Goal: Use online tool/utility: Utilize a website feature to perform a specific function

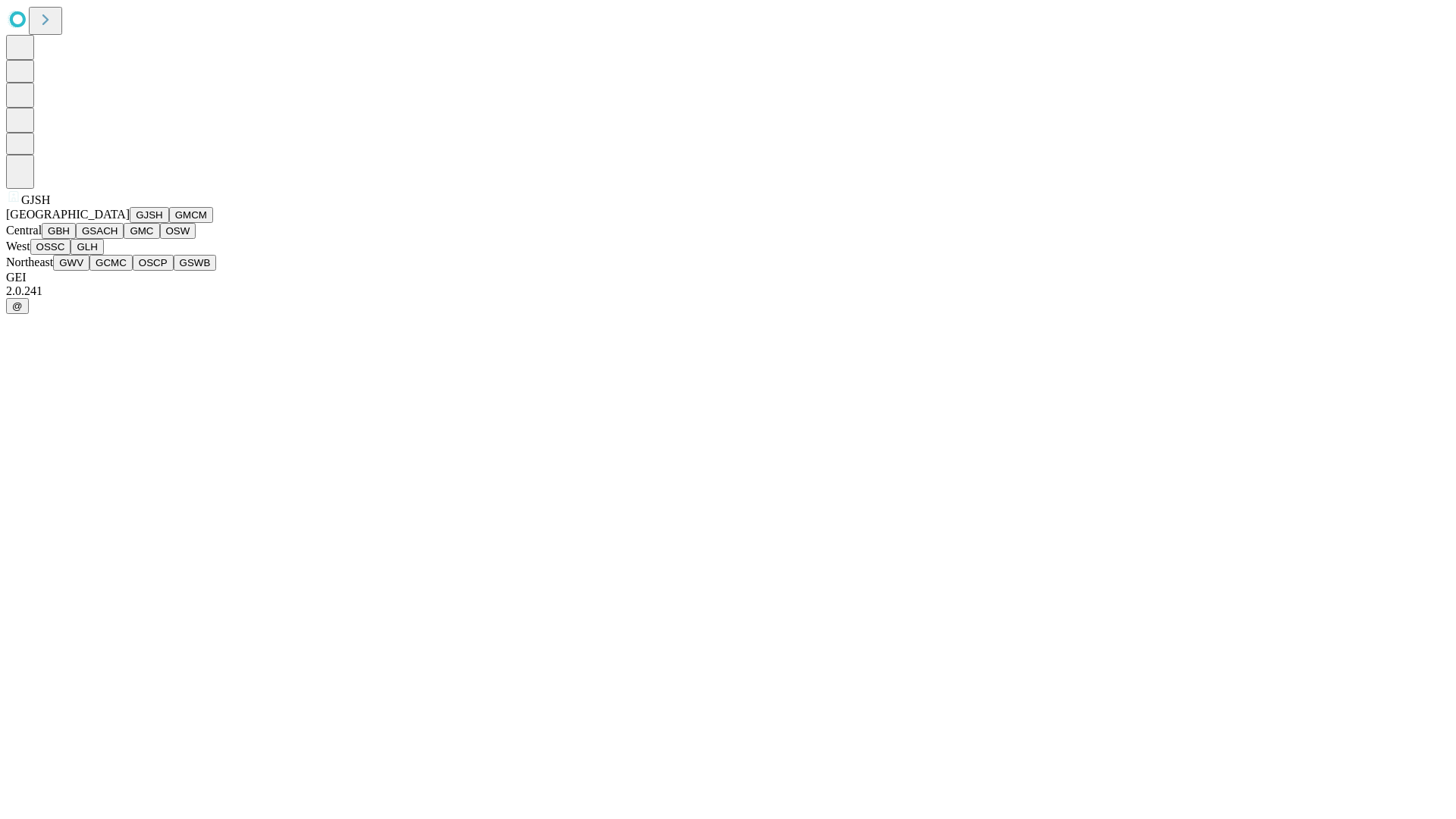
click at [130, 223] on button "GJSH" at bounding box center [150, 215] width 39 height 16
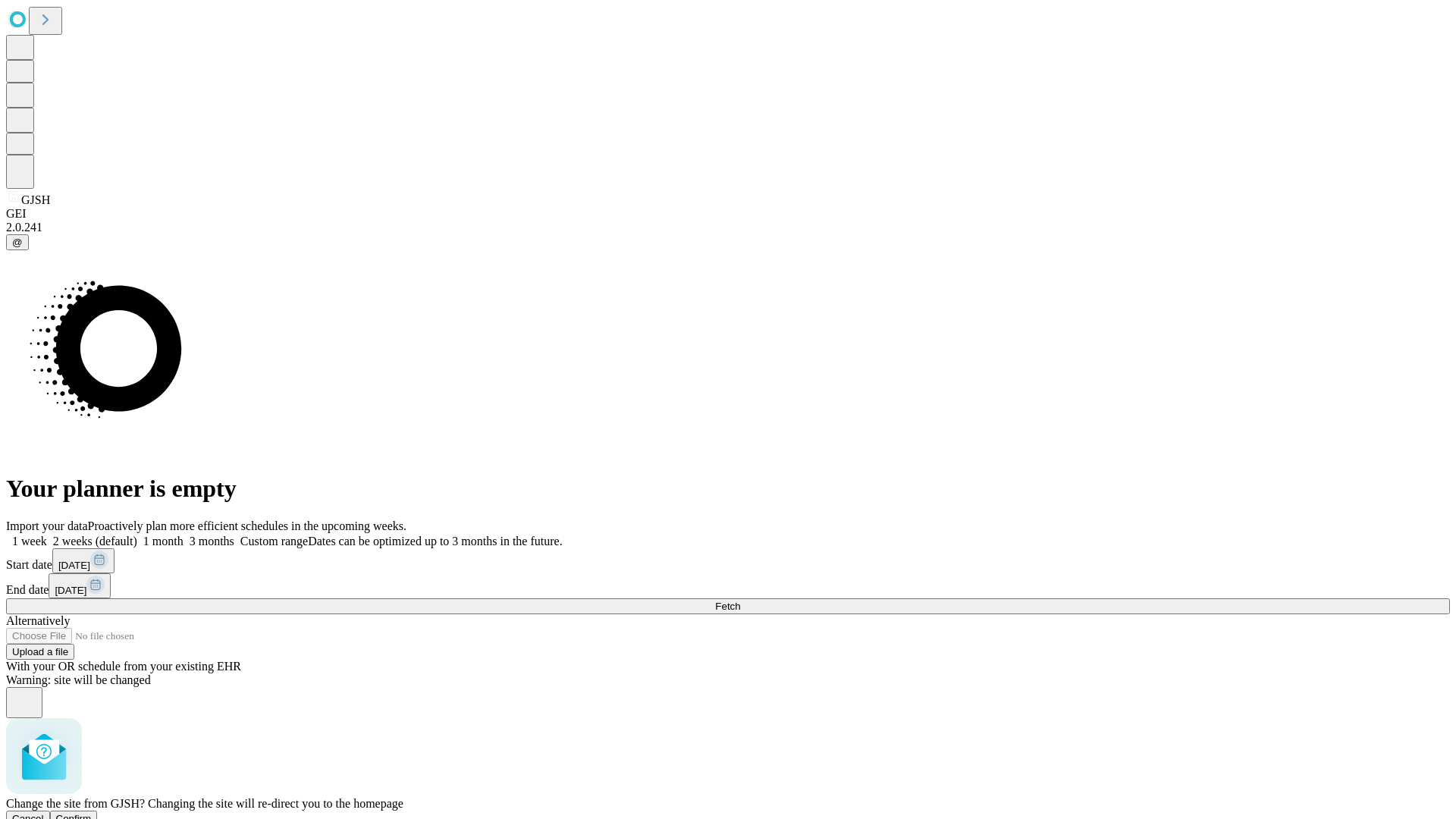
click at [92, 813] on span "Confirm" at bounding box center [74, 818] width 36 height 11
click at [184, 535] on label "1 month" at bounding box center [160, 541] width 46 height 13
click at [740, 601] on span "Fetch" at bounding box center [727, 606] width 25 height 11
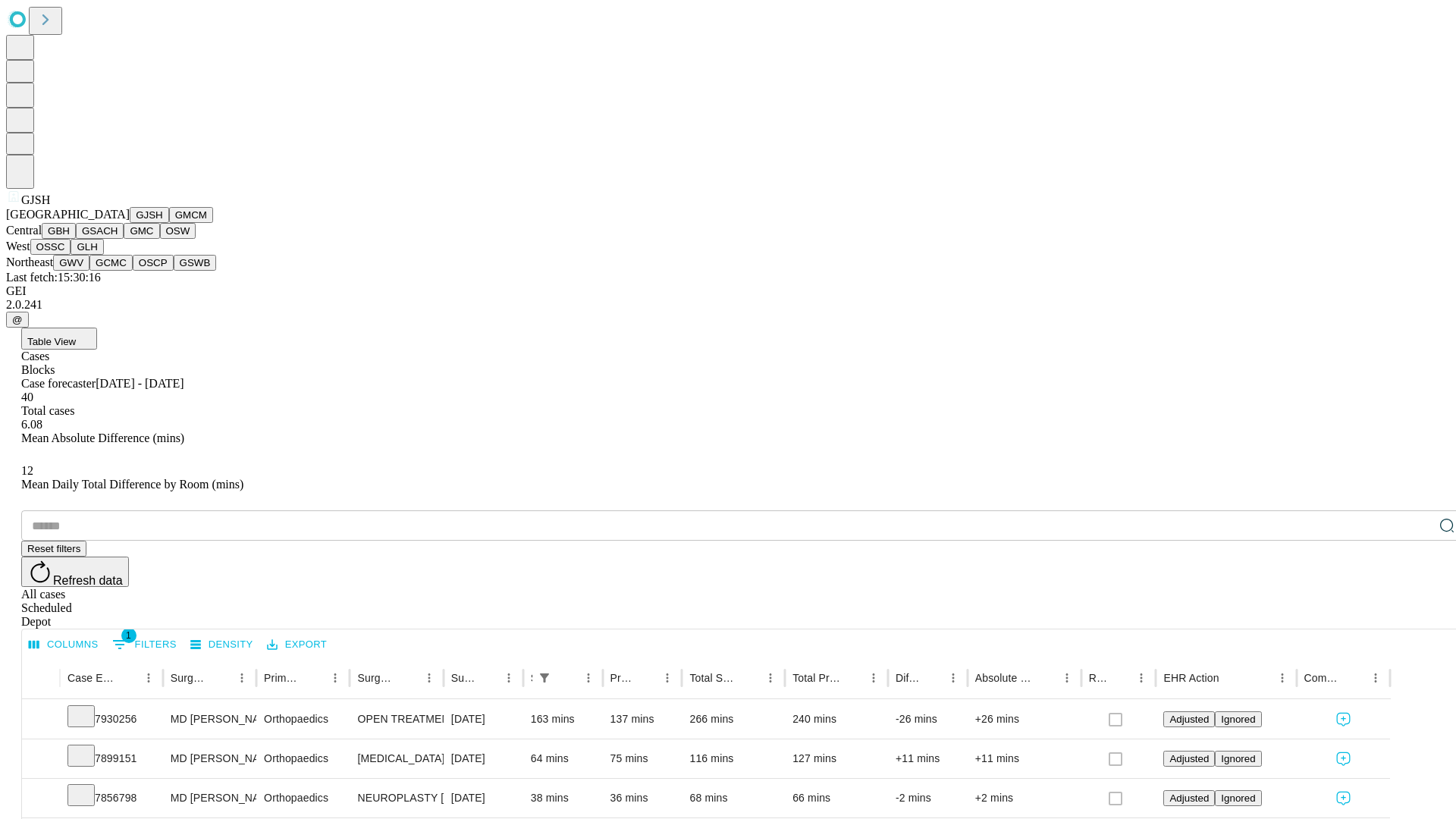
click at [169, 223] on button "GMCM" at bounding box center [191, 215] width 44 height 16
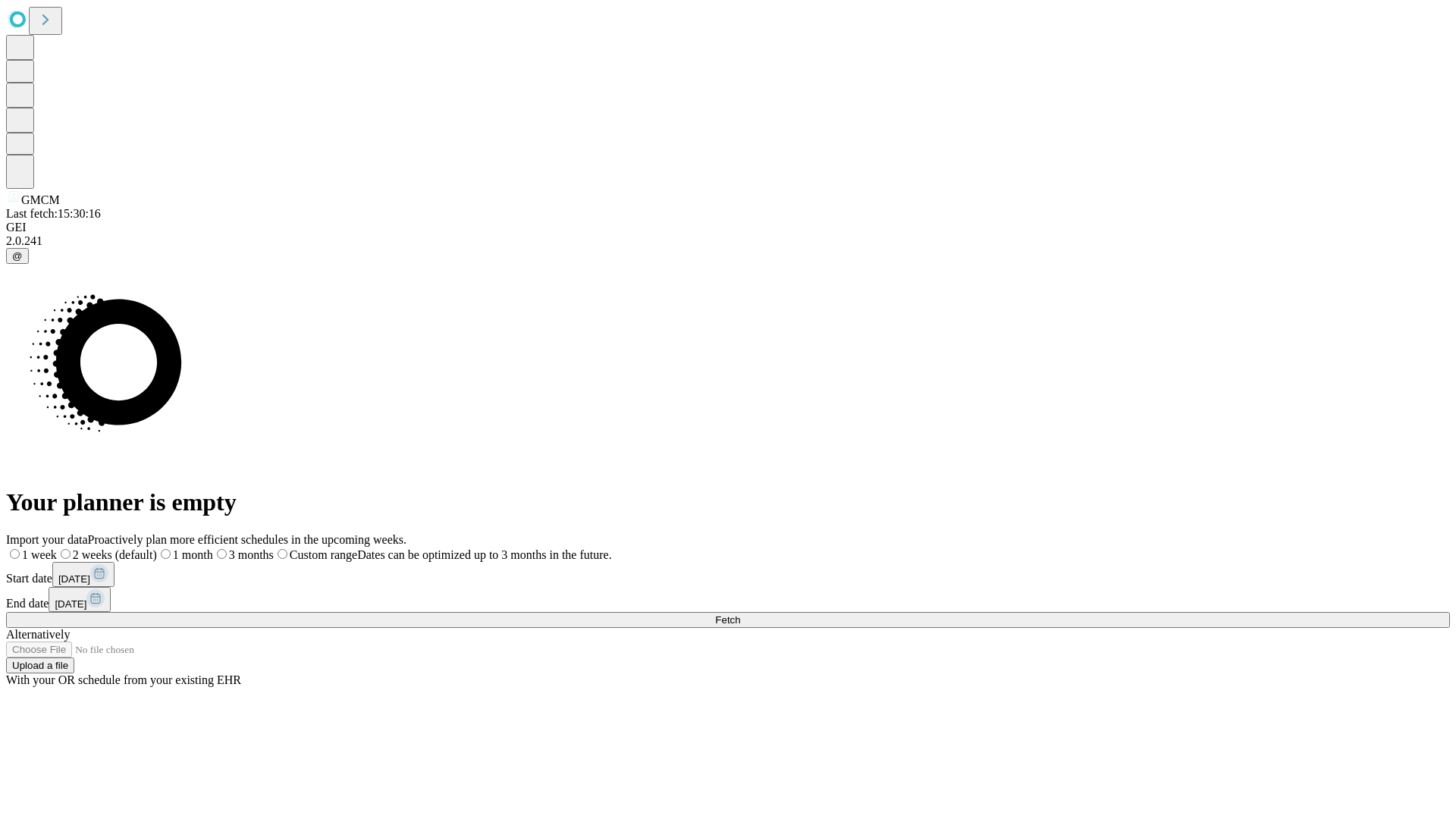
click at [213, 549] on label "1 month" at bounding box center [185, 555] width 56 height 13
click at [740, 615] on span "Fetch" at bounding box center [727, 620] width 25 height 11
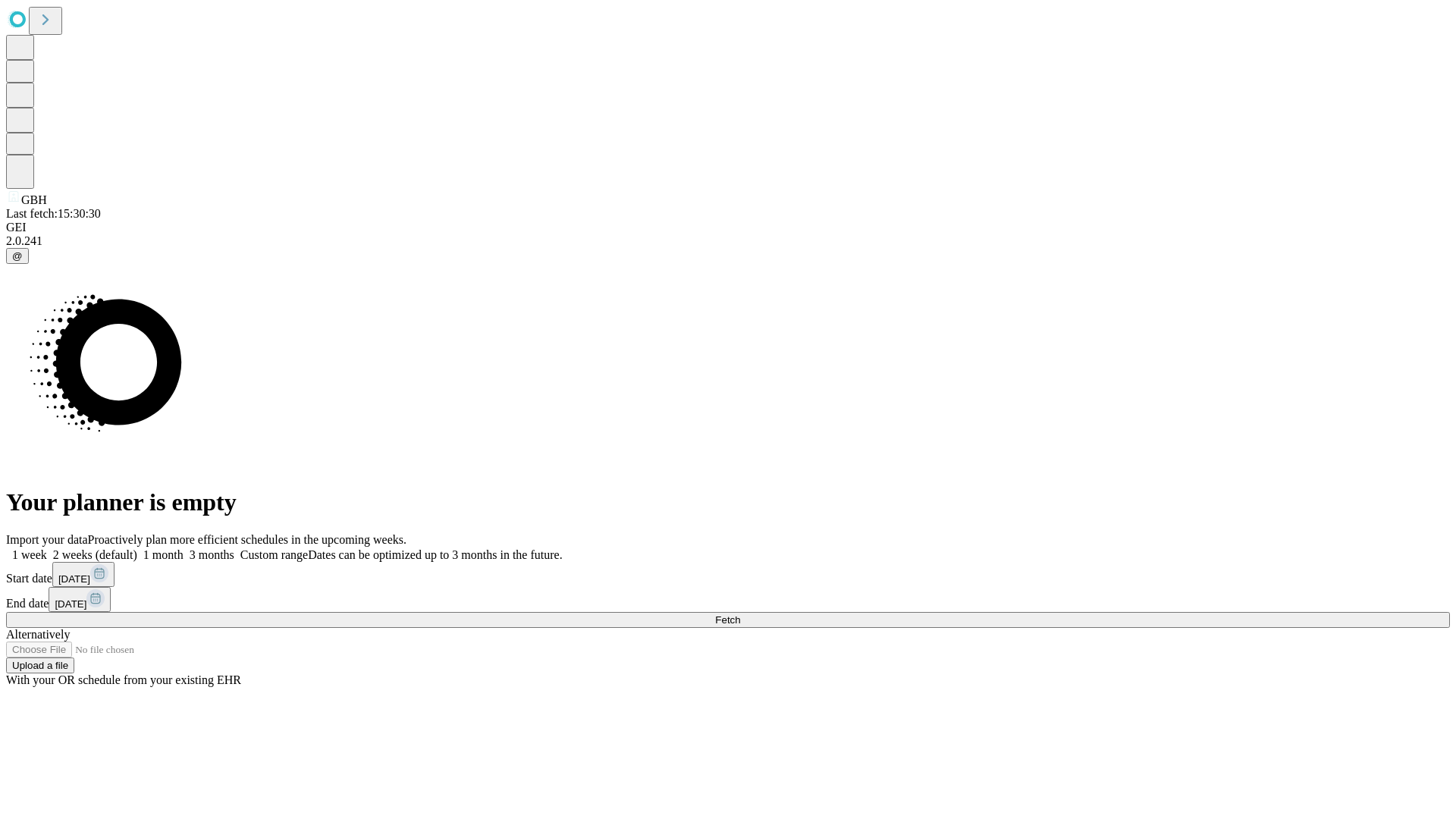
click at [184, 549] on label "1 month" at bounding box center [160, 555] width 46 height 13
click at [740, 615] on span "Fetch" at bounding box center [727, 620] width 25 height 11
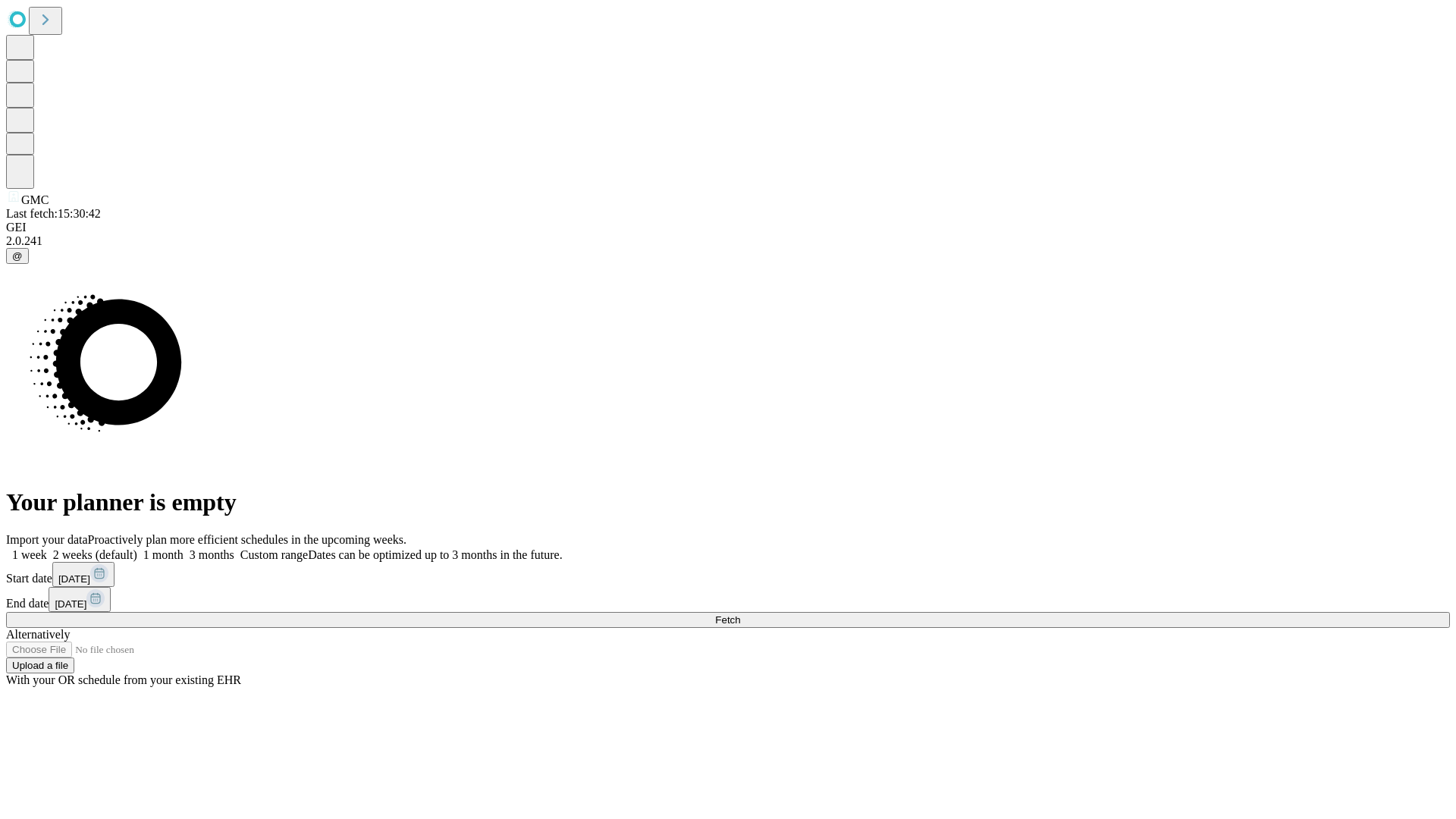
click at [184, 549] on label "1 month" at bounding box center [160, 555] width 46 height 13
click at [740, 615] on span "Fetch" at bounding box center [727, 620] width 25 height 11
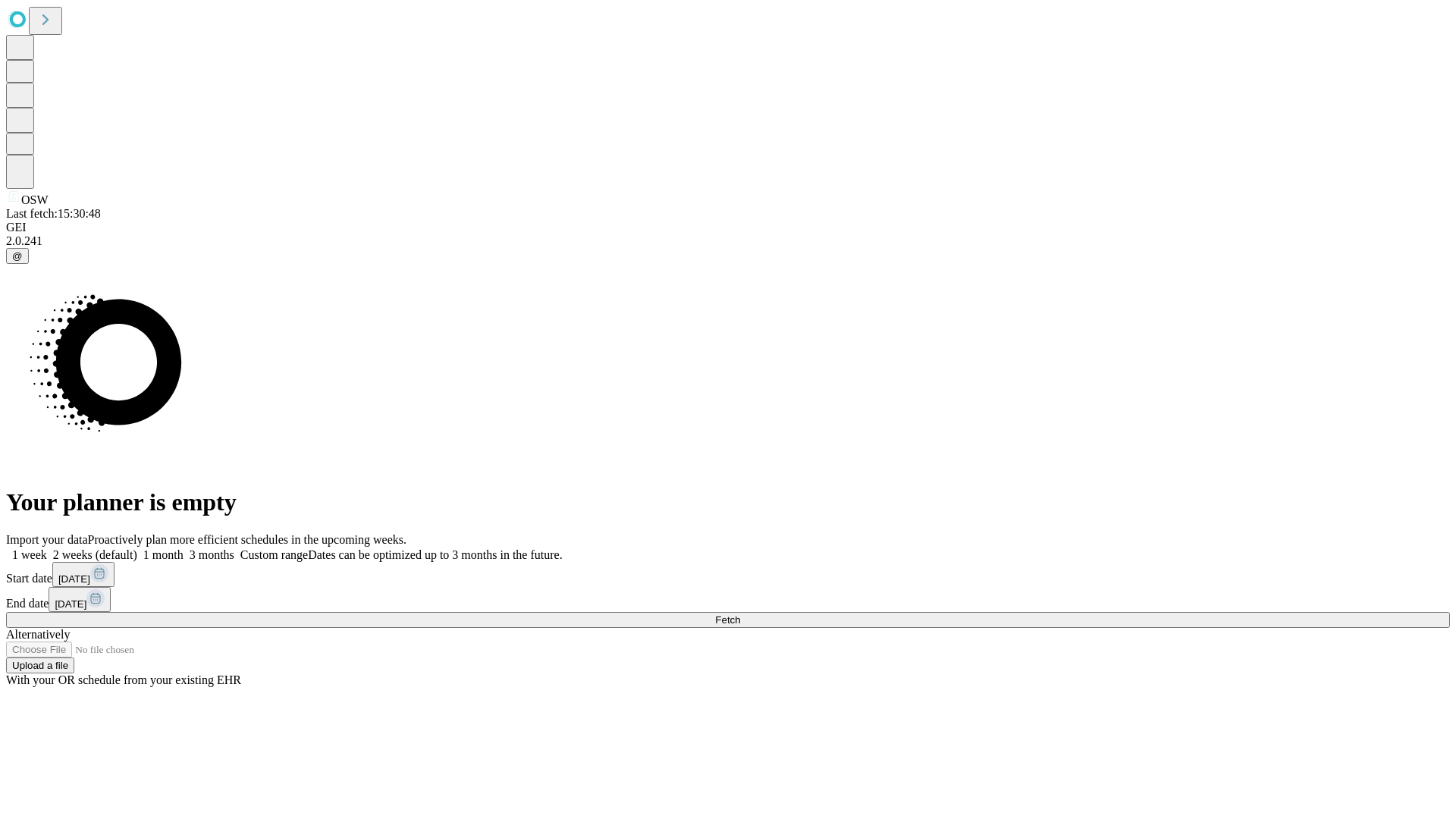
click at [184, 549] on label "1 month" at bounding box center [160, 555] width 46 height 13
click at [740, 615] on span "Fetch" at bounding box center [727, 620] width 25 height 11
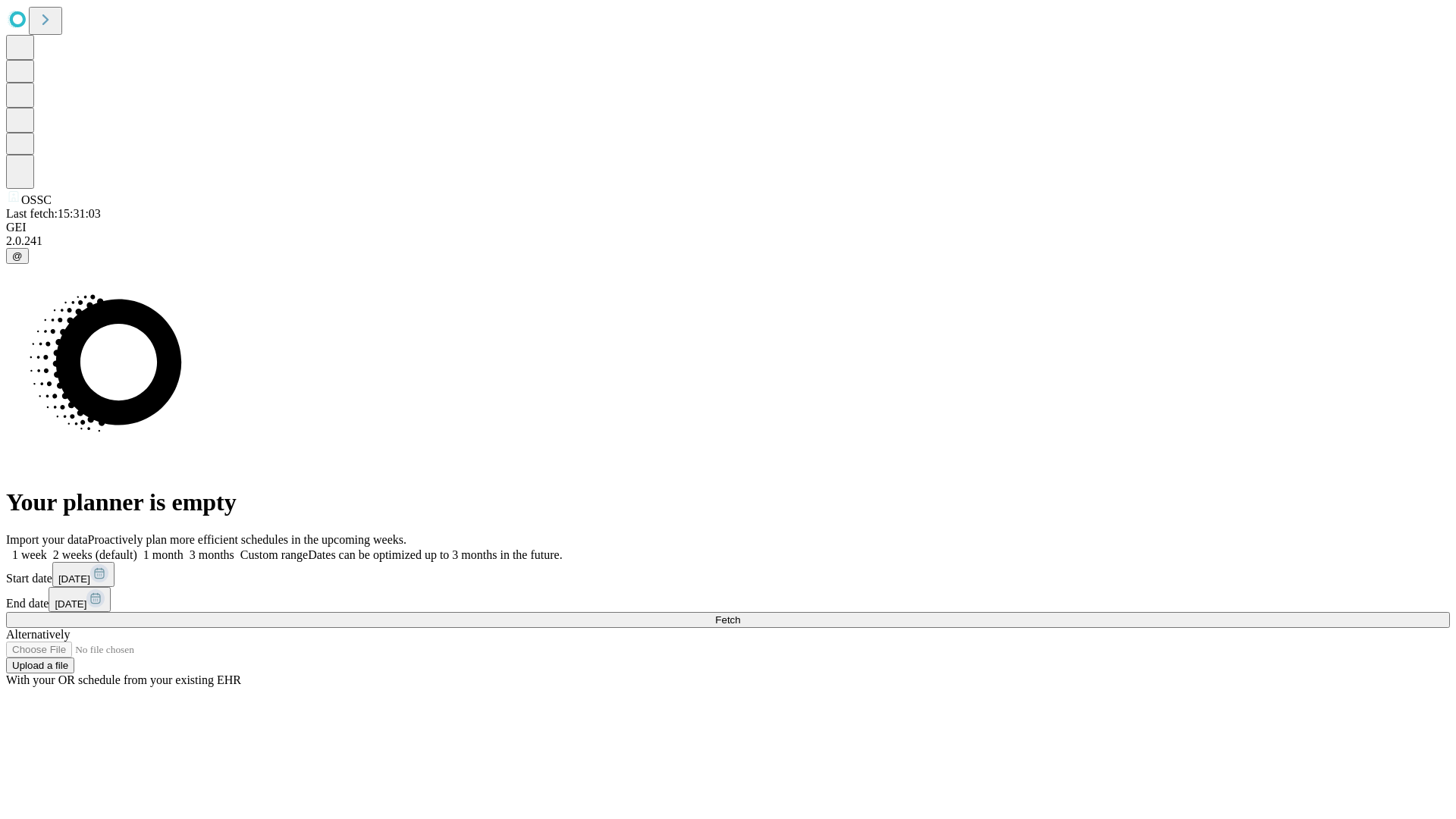
click at [184, 549] on label "1 month" at bounding box center [160, 555] width 46 height 13
click at [740, 615] on span "Fetch" at bounding box center [727, 620] width 25 height 11
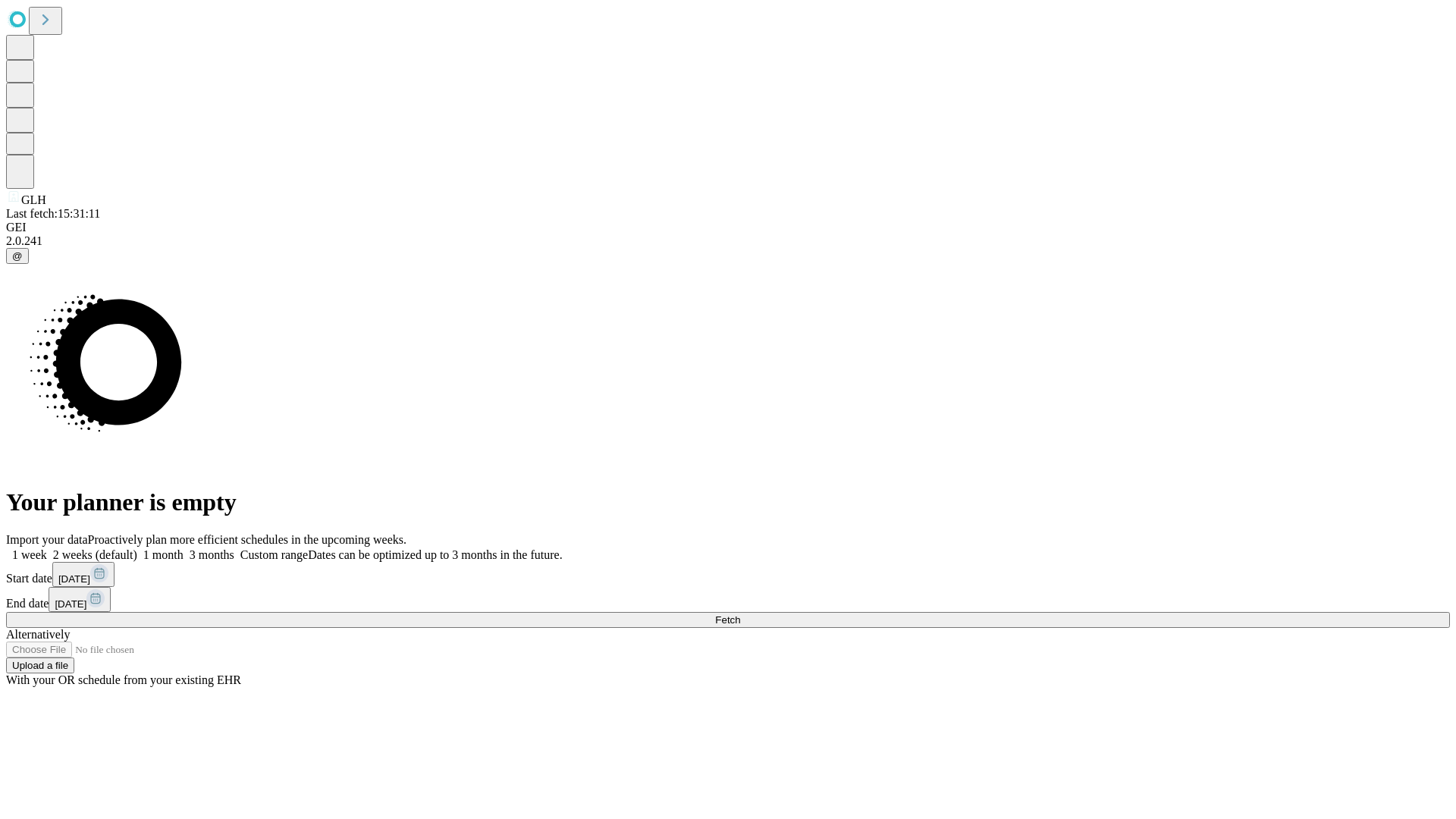
click at [184, 549] on label "1 month" at bounding box center [160, 555] width 46 height 13
click at [740, 615] on span "Fetch" at bounding box center [727, 620] width 25 height 11
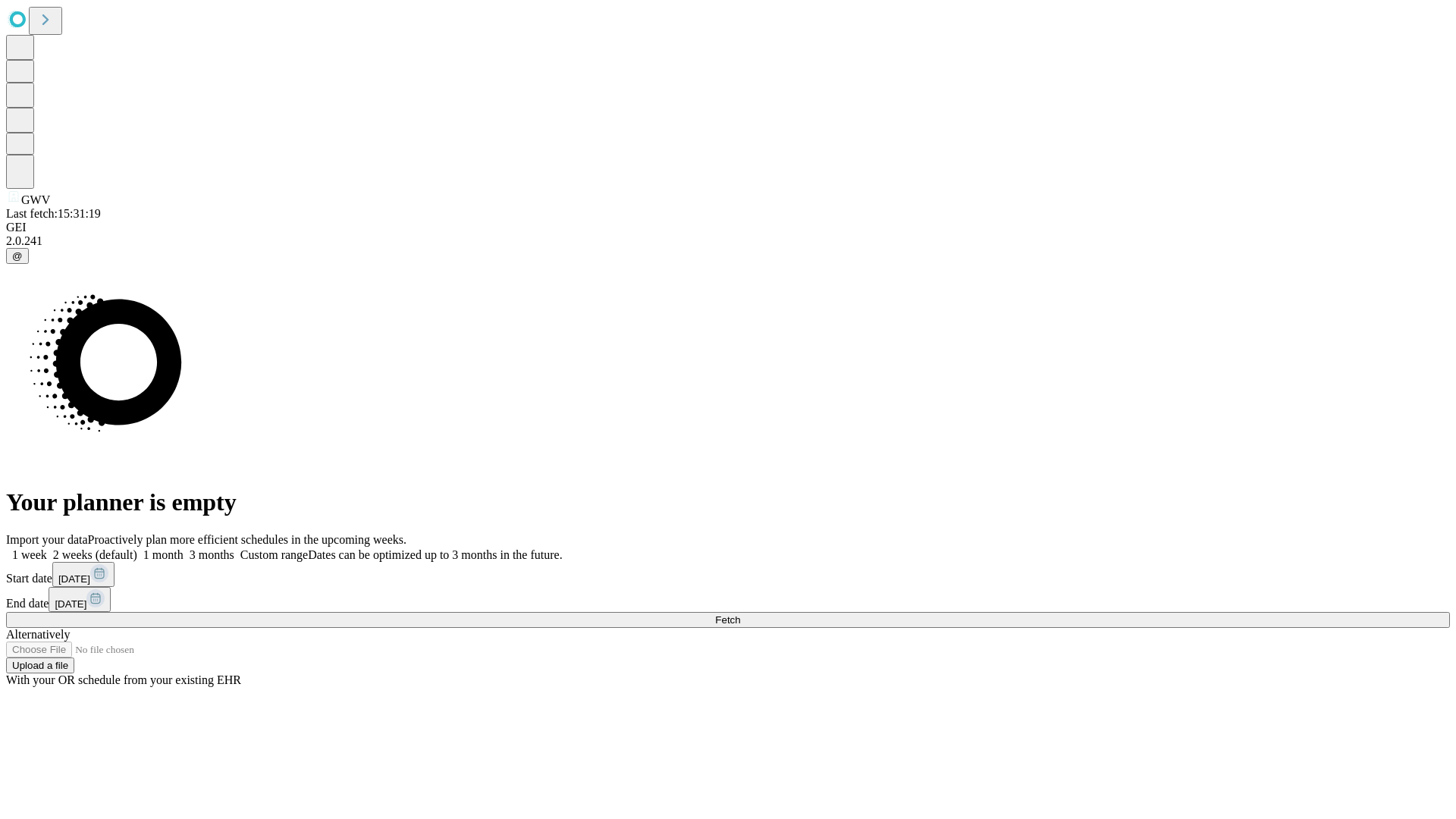
click at [184, 549] on label "1 month" at bounding box center [160, 555] width 46 height 13
click at [740, 615] on span "Fetch" at bounding box center [727, 620] width 25 height 11
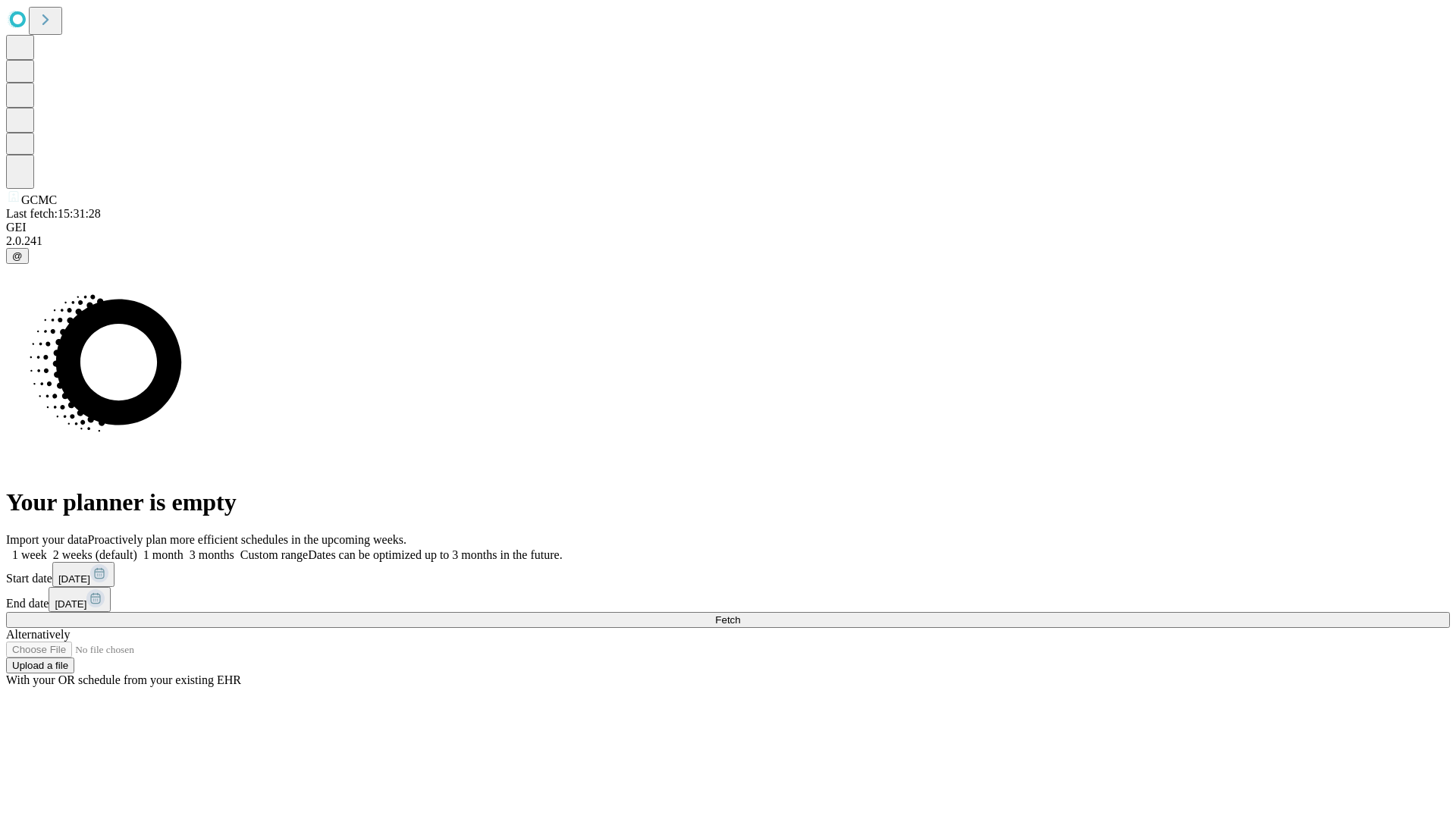
click at [184, 549] on label "1 month" at bounding box center [160, 555] width 46 height 13
click at [740, 615] on span "Fetch" at bounding box center [727, 620] width 25 height 11
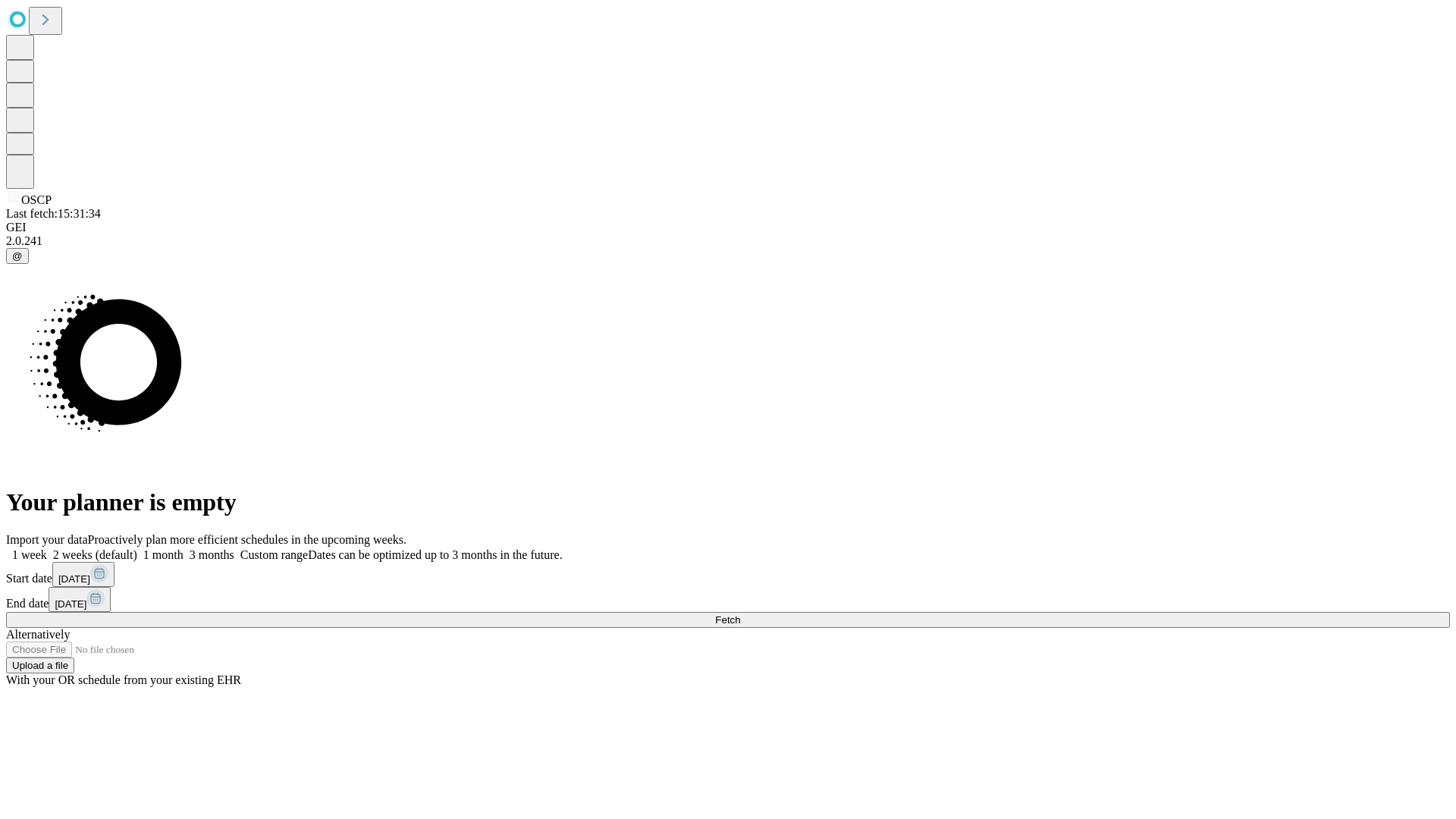
click at [184, 549] on label "1 month" at bounding box center [160, 555] width 46 height 13
click at [740, 615] on span "Fetch" at bounding box center [727, 620] width 25 height 11
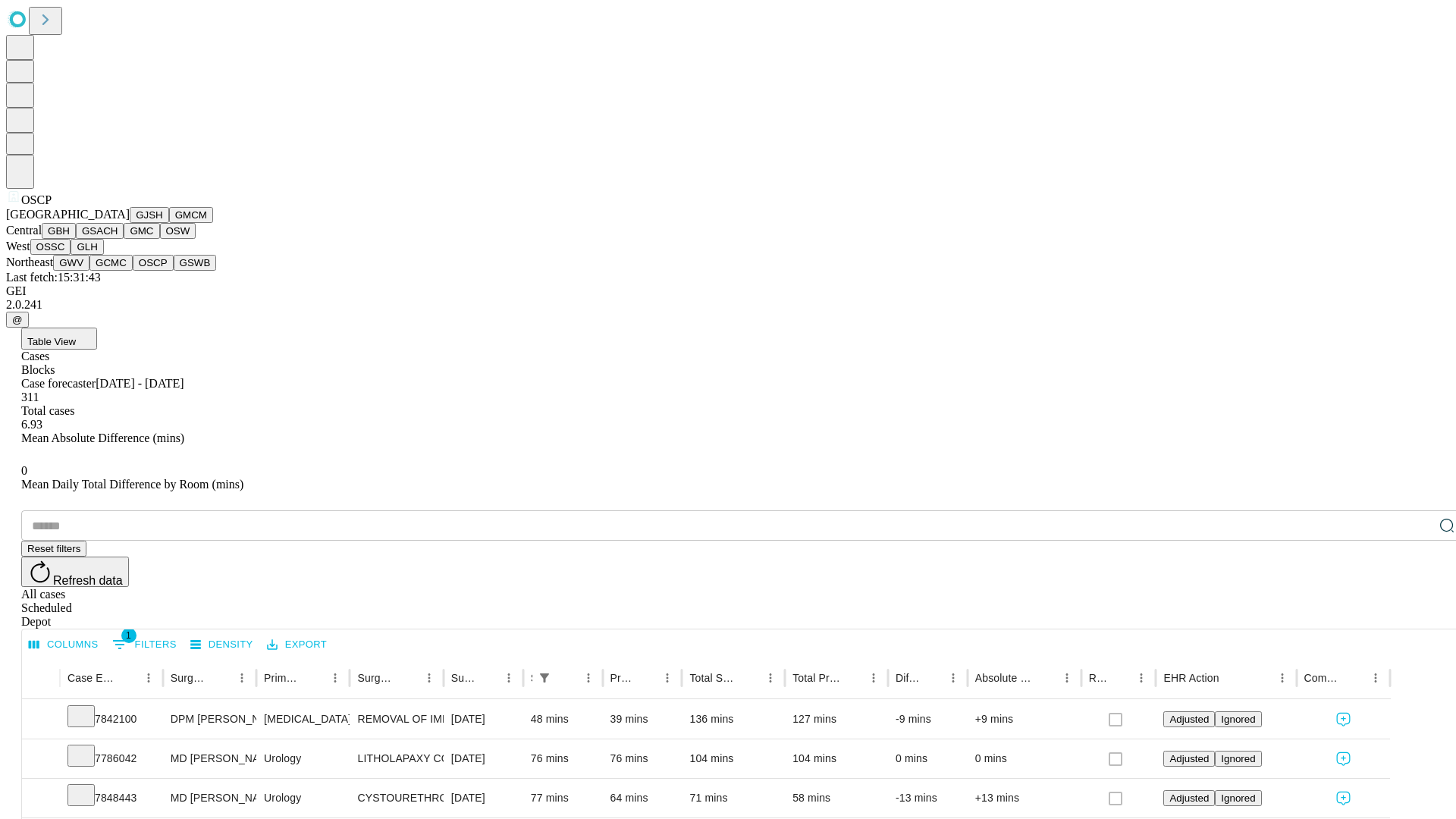
click at [174, 270] on button "GSWB" at bounding box center [195, 262] width 43 height 16
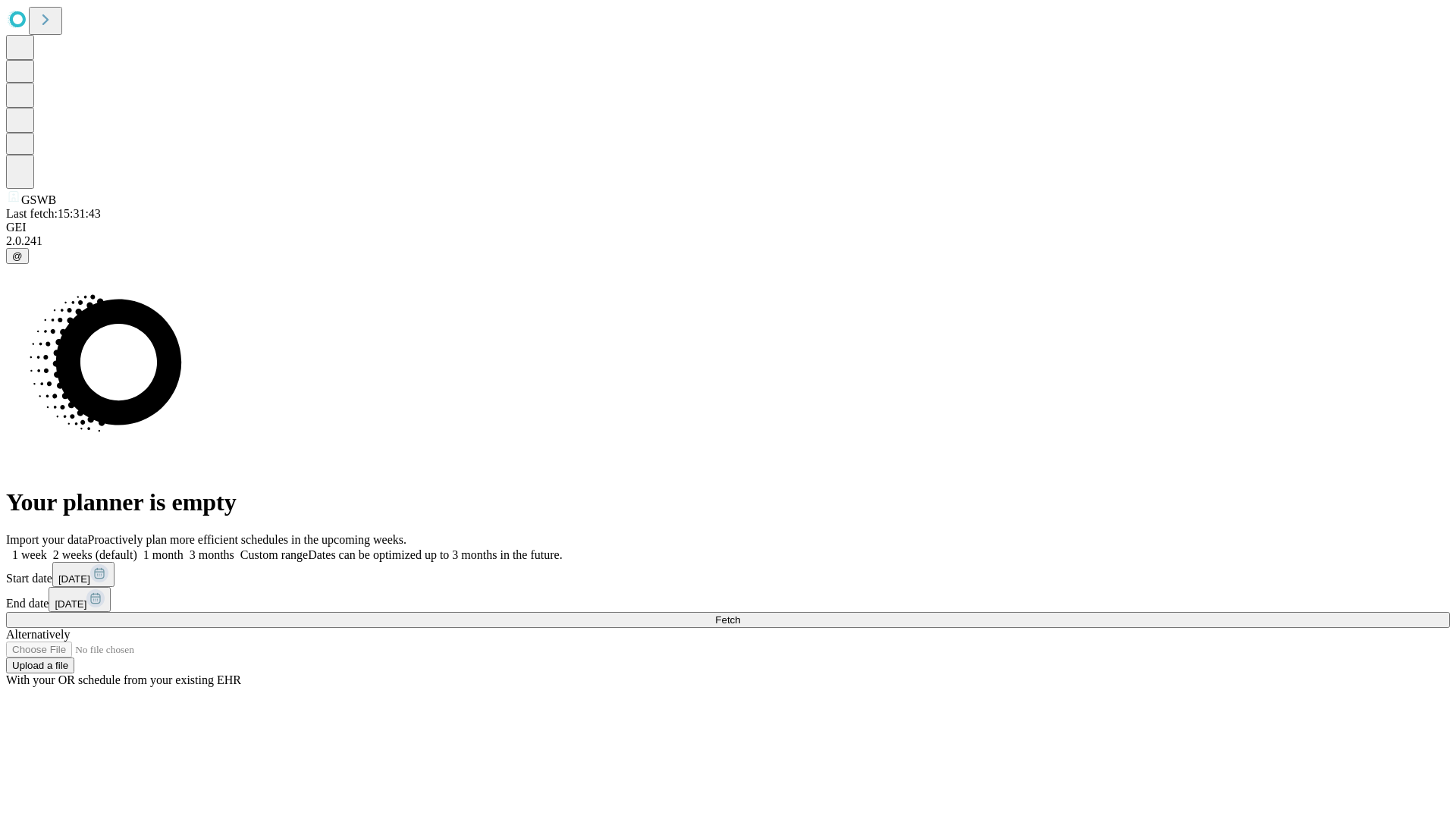
click at [184, 549] on label "1 month" at bounding box center [160, 555] width 46 height 13
click at [740, 615] on span "Fetch" at bounding box center [727, 620] width 25 height 11
